Goal: Information Seeking & Learning: Learn about a topic

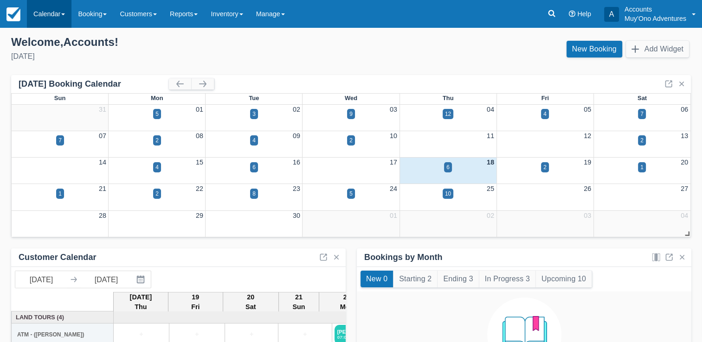
click at [52, 9] on link "Calendar" at bounding box center [49, 14] width 45 height 28
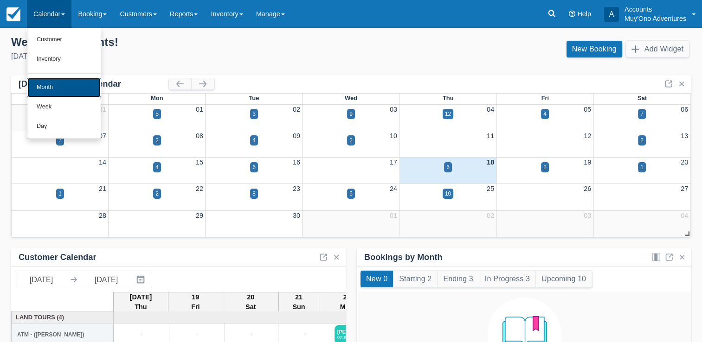
click at [52, 88] on link "Month" at bounding box center [63, 87] width 73 height 19
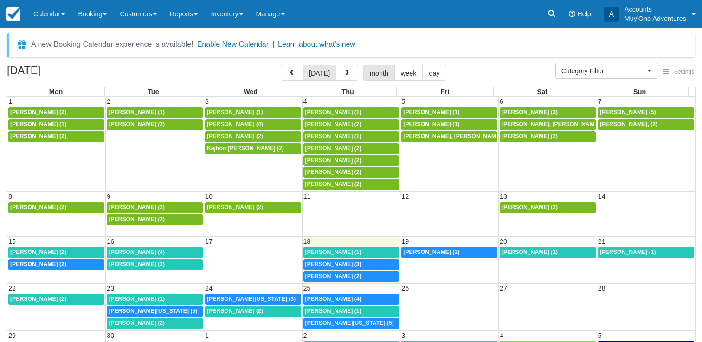
select select
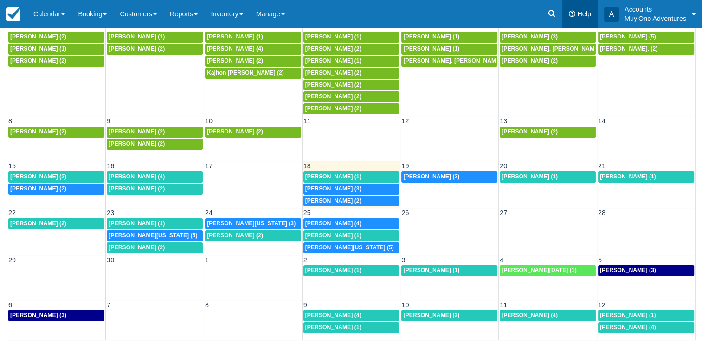
click at [569, 18] on link "Help" at bounding box center [579, 14] width 35 height 28
